Goal: Information Seeking & Learning: Check status

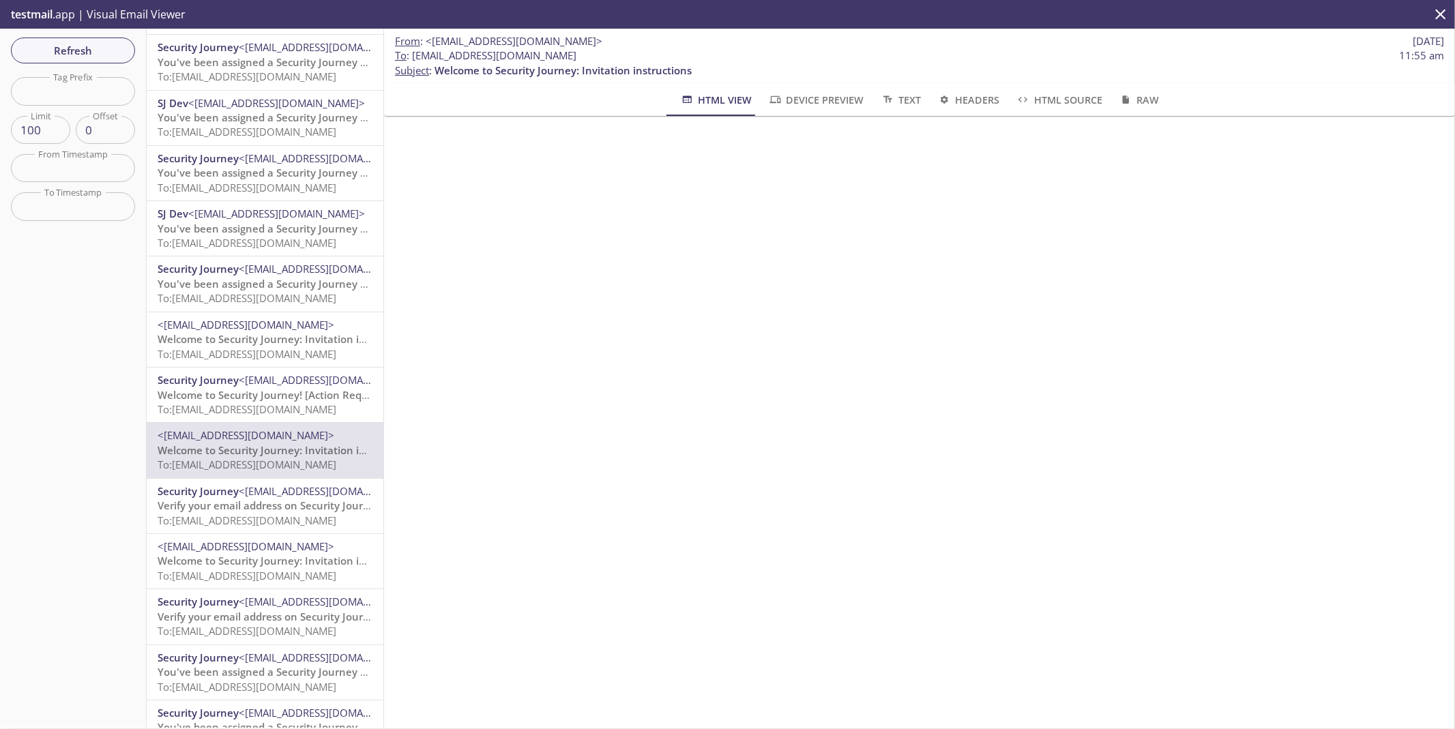
scroll to position [427, 0]
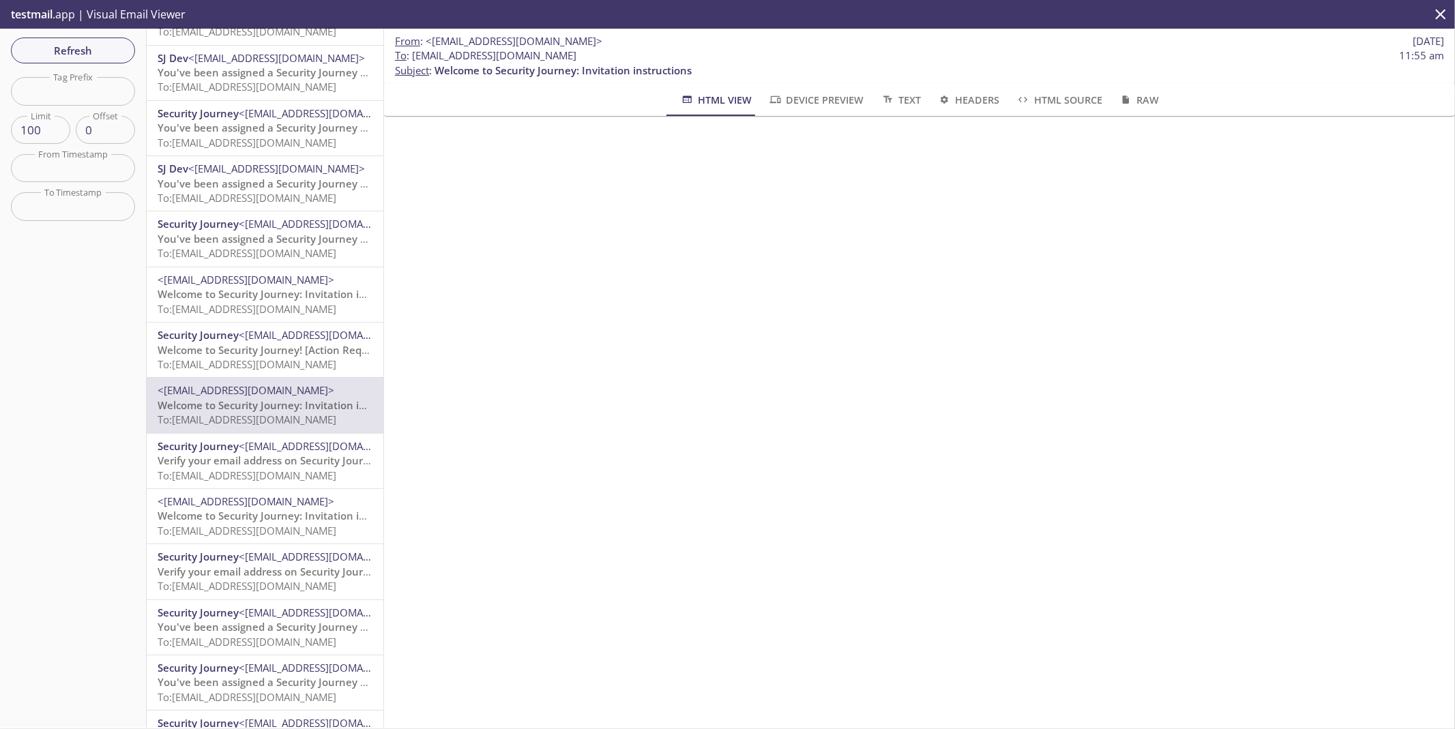
click at [190, 456] on span "Verify your email address on Security Journey" at bounding box center [270, 461] width 224 height 14
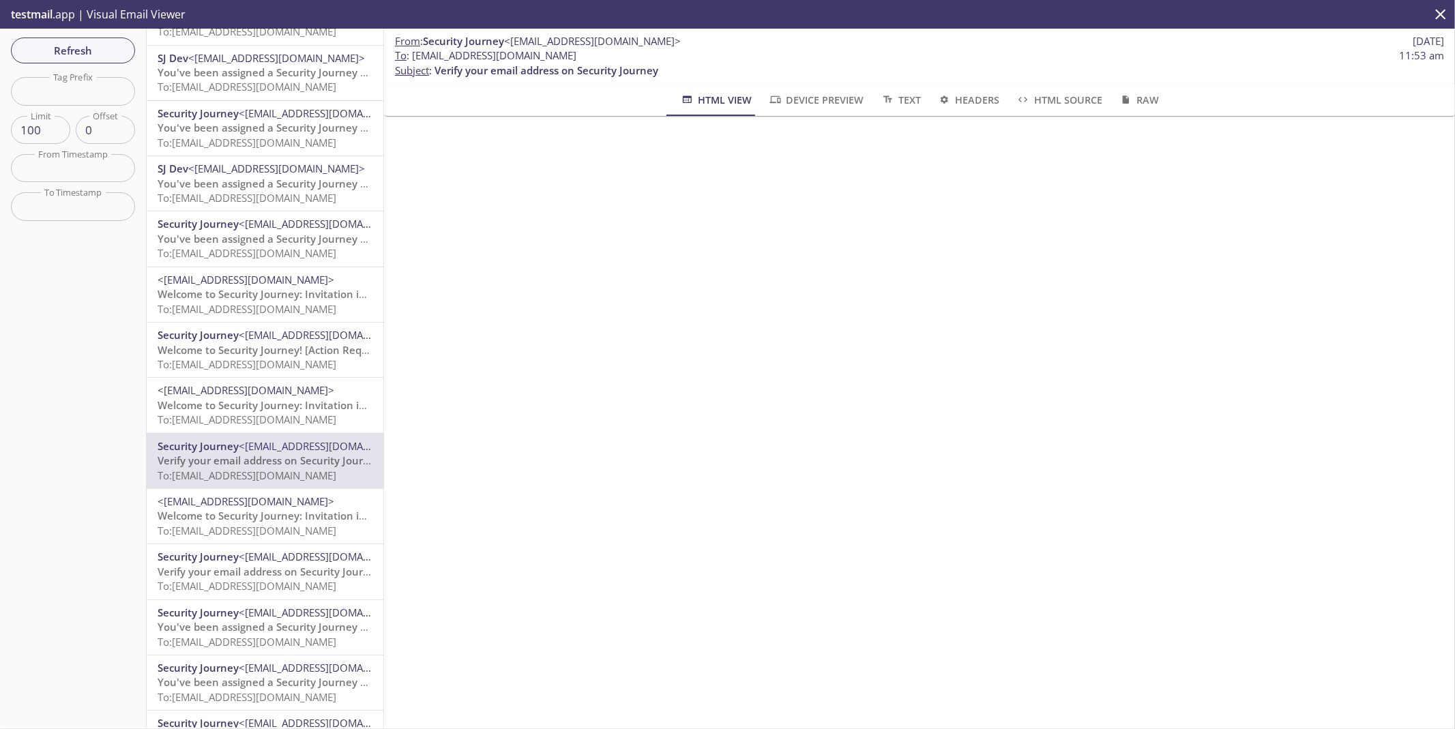
click at [224, 413] on span "To: [EMAIL_ADDRESS][DOMAIN_NAME]" at bounding box center [247, 420] width 179 height 14
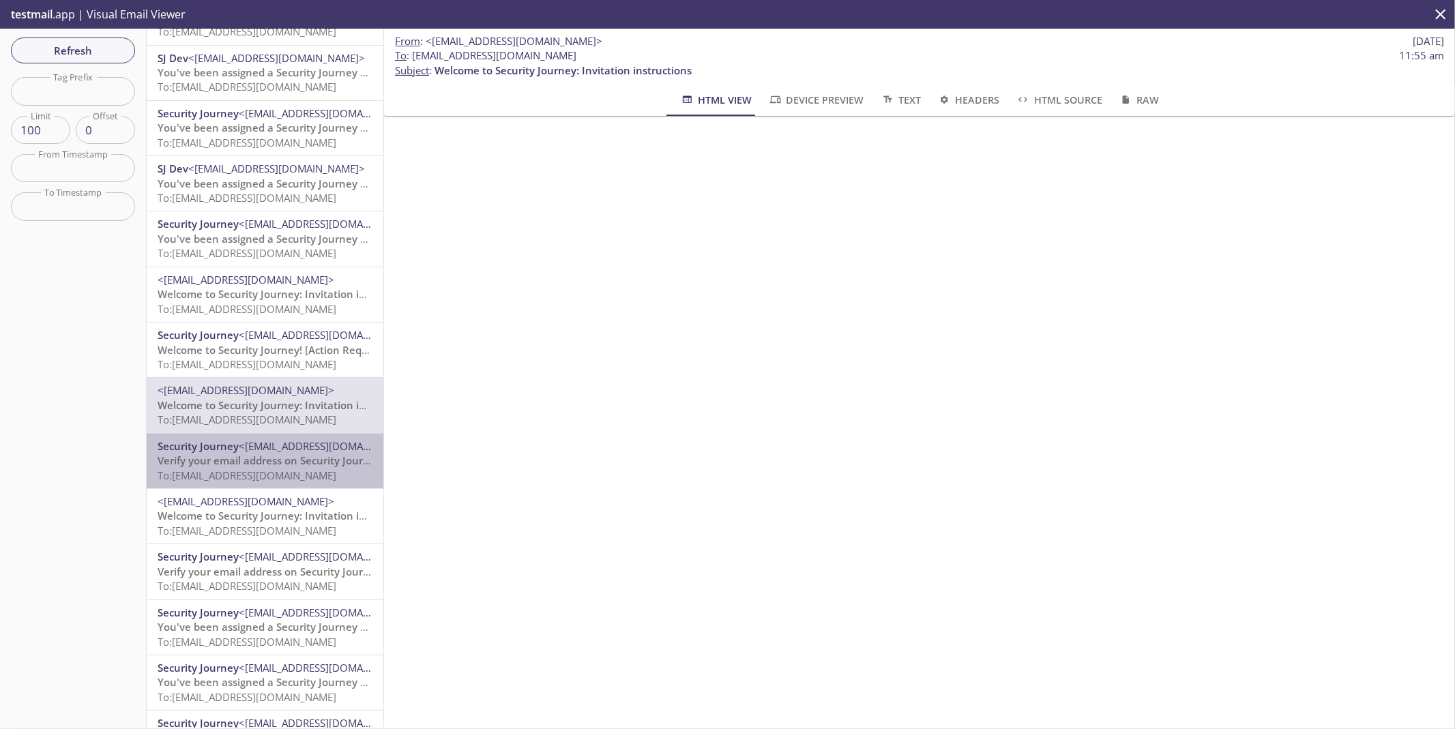
click at [278, 452] on span "<[EMAIL_ADDRESS][DOMAIN_NAME]>" at bounding box center [327, 446] width 177 height 14
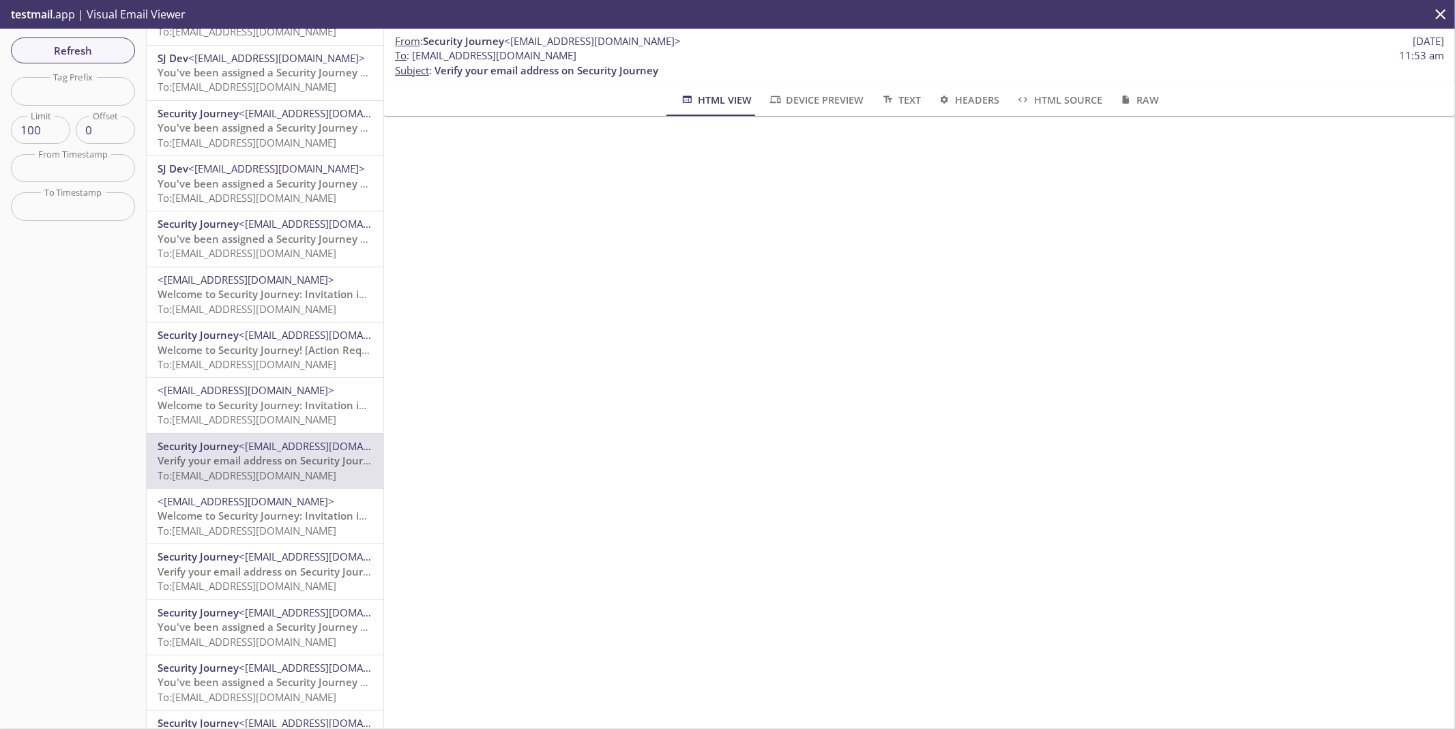
drag, startPoint x: 230, startPoint y: 565, endPoint x: 230, endPoint y: 555, distance: 10.9
click at [230, 565] on span "Verify your email address on Security Journey" at bounding box center [270, 572] width 224 height 14
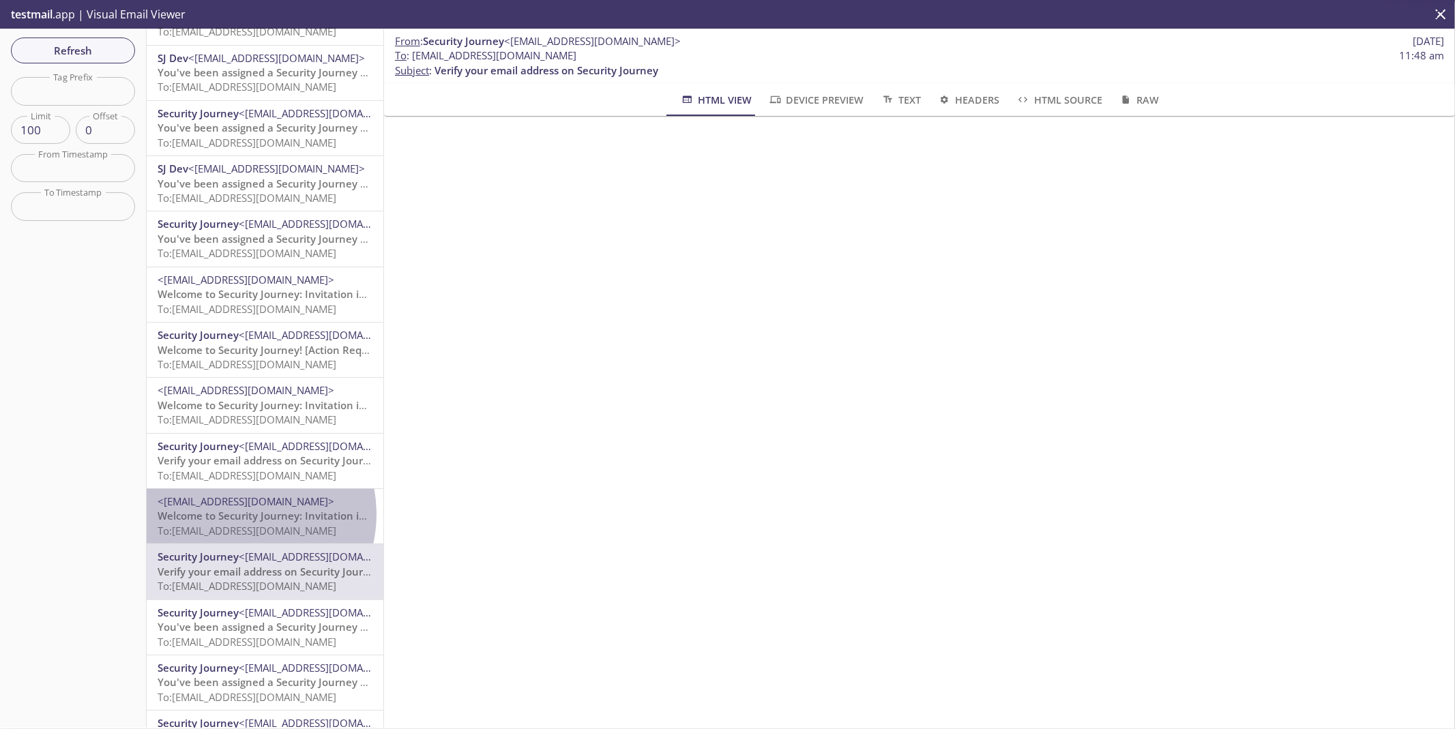
click at [239, 514] on span "Welcome to Security Journey: Invitation instructions" at bounding box center [286, 516] width 257 height 14
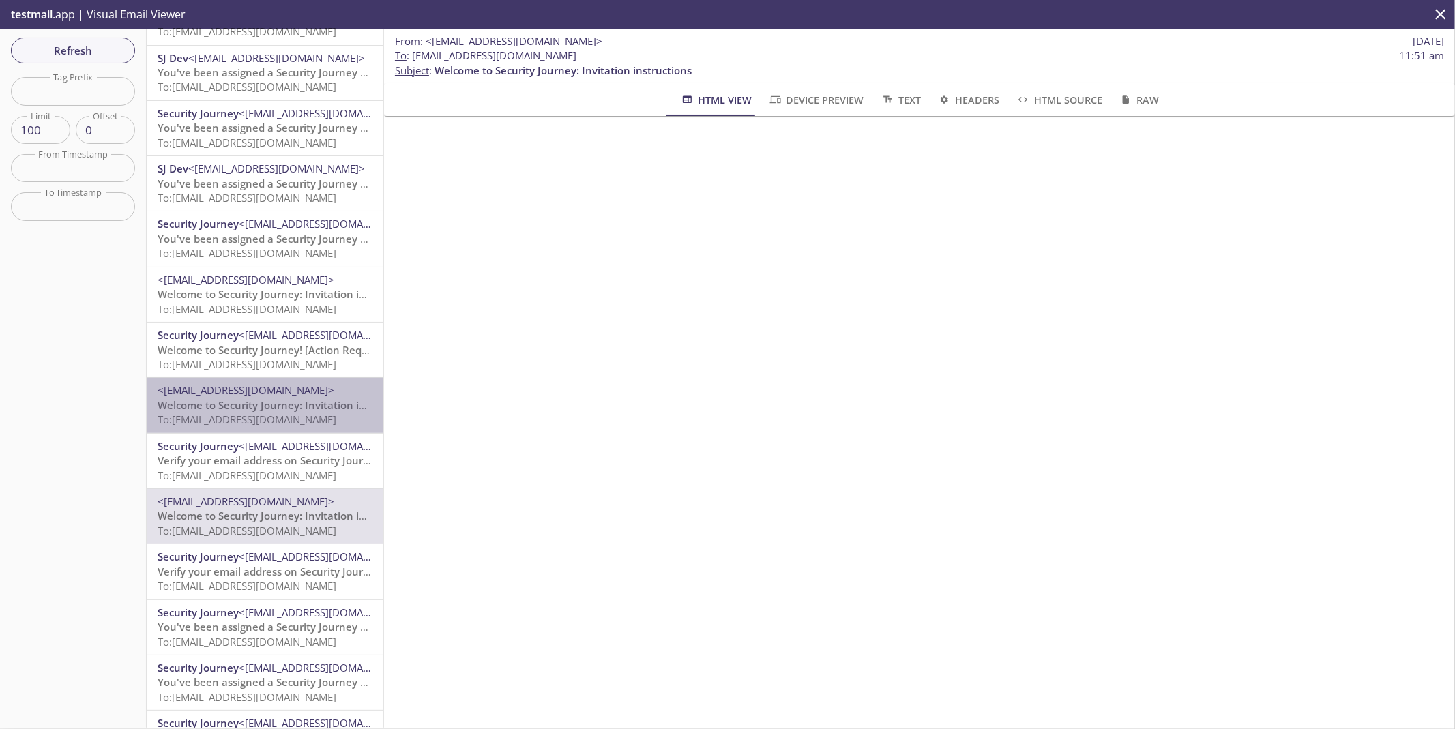
click at [271, 396] on span "<[EMAIL_ADDRESS][DOMAIN_NAME]>" at bounding box center [246, 390] width 177 height 14
